Goal: Task Accomplishment & Management: Manage account settings

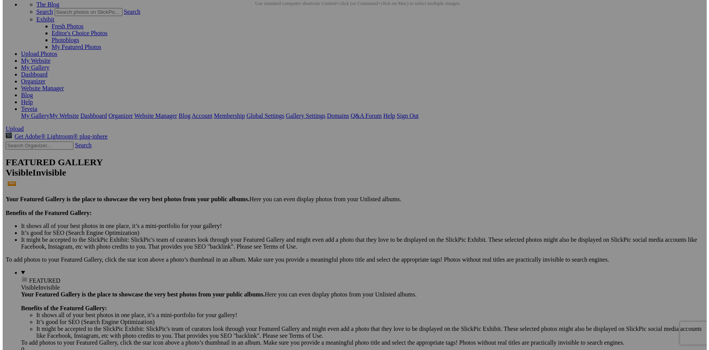
scroll to position [57, 0]
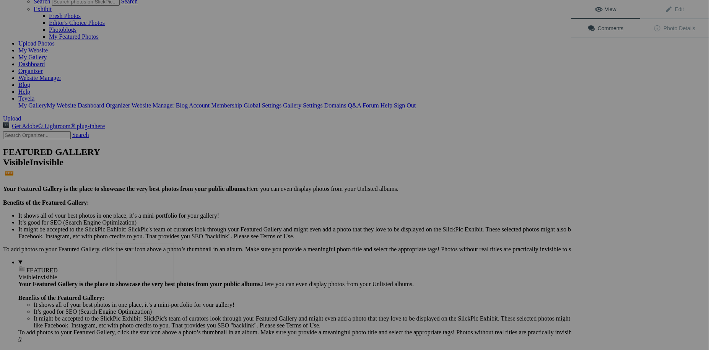
click at [140, 267] on img at bounding box center [144, 262] width 57 height 38
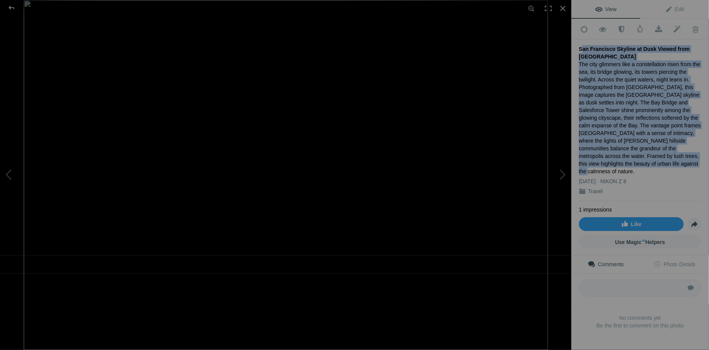
drag, startPoint x: 579, startPoint y: 47, endPoint x: 625, endPoint y: 153, distance: 116.1
click at [625, 153] on div "Add to Quick Collection Remove from Quick Collection Hide from Public View Unhi…" at bounding box center [640, 187] width 138 height 336
drag, startPoint x: 625, startPoint y: 153, endPoint x: 602, endPoint y: 133, distance: 30.9
copy div "San Francisco Skyline at Dusk Viewed from [GEOGRAPHIC_DATA] The city glimmers l…"
click at [677, 9] on span "Edit" at bounding box center [674, 9] width 19 height 6
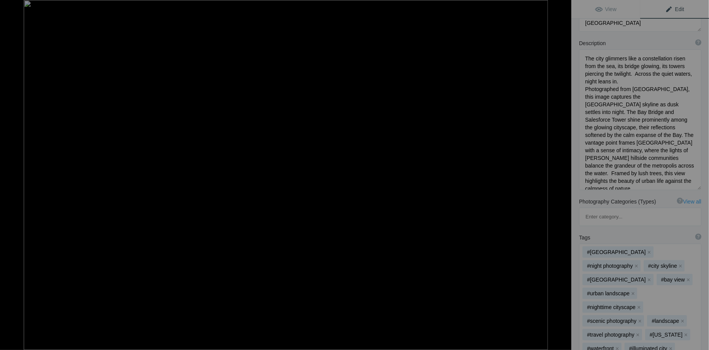
scroll to position [0, 0]
click at [672, 12] on span "Edit" at bounding box center [674, 9] width 19 height 6
